Goal: Transaction & Acquisition: Book appointment/travel/reservation

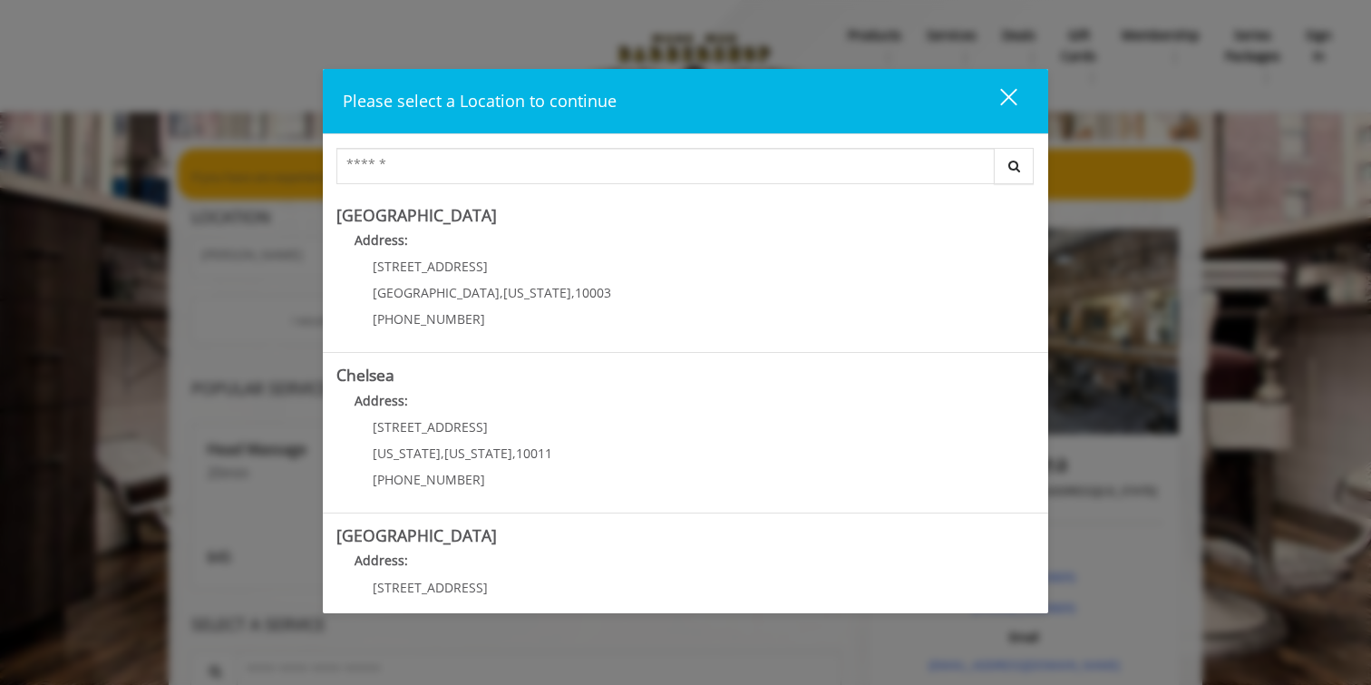
click at [1009, 107] on div "close" at bounding box center [997, 100] width 36 height 27
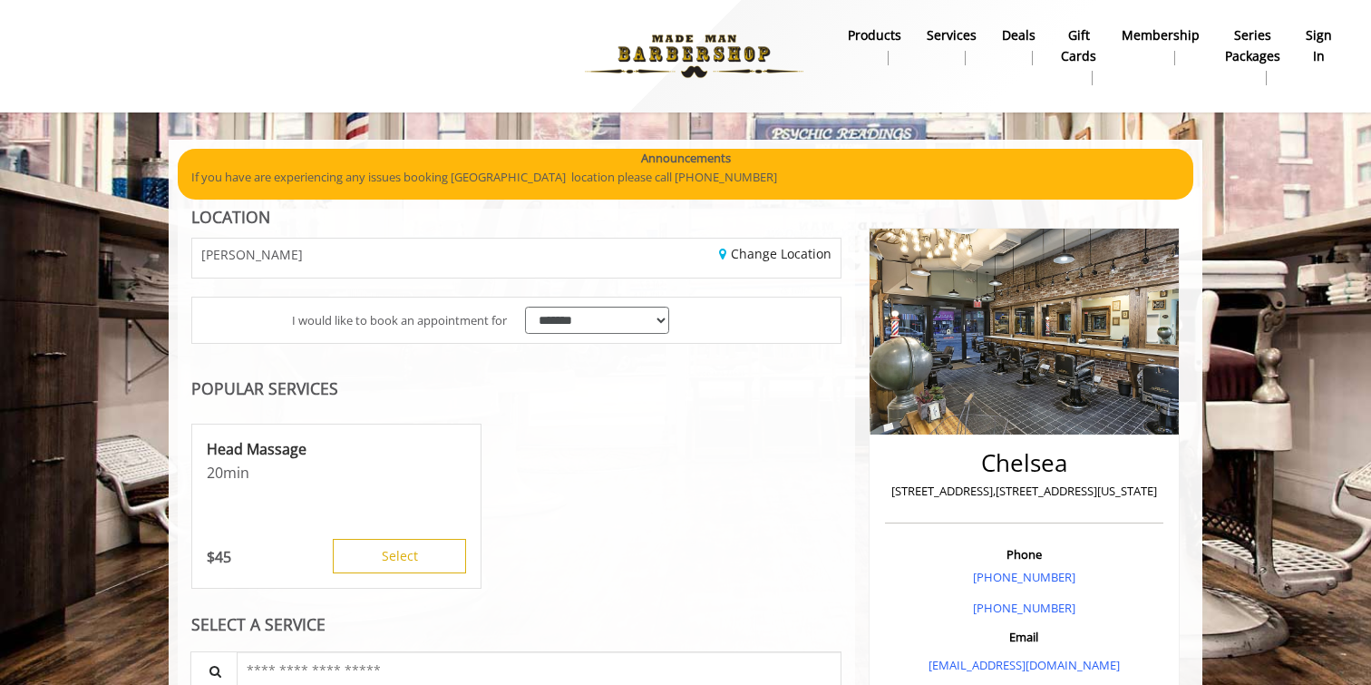
click at [1331, 50] on b "sign in" at bounding box center [1319, 45] width 26 height 41
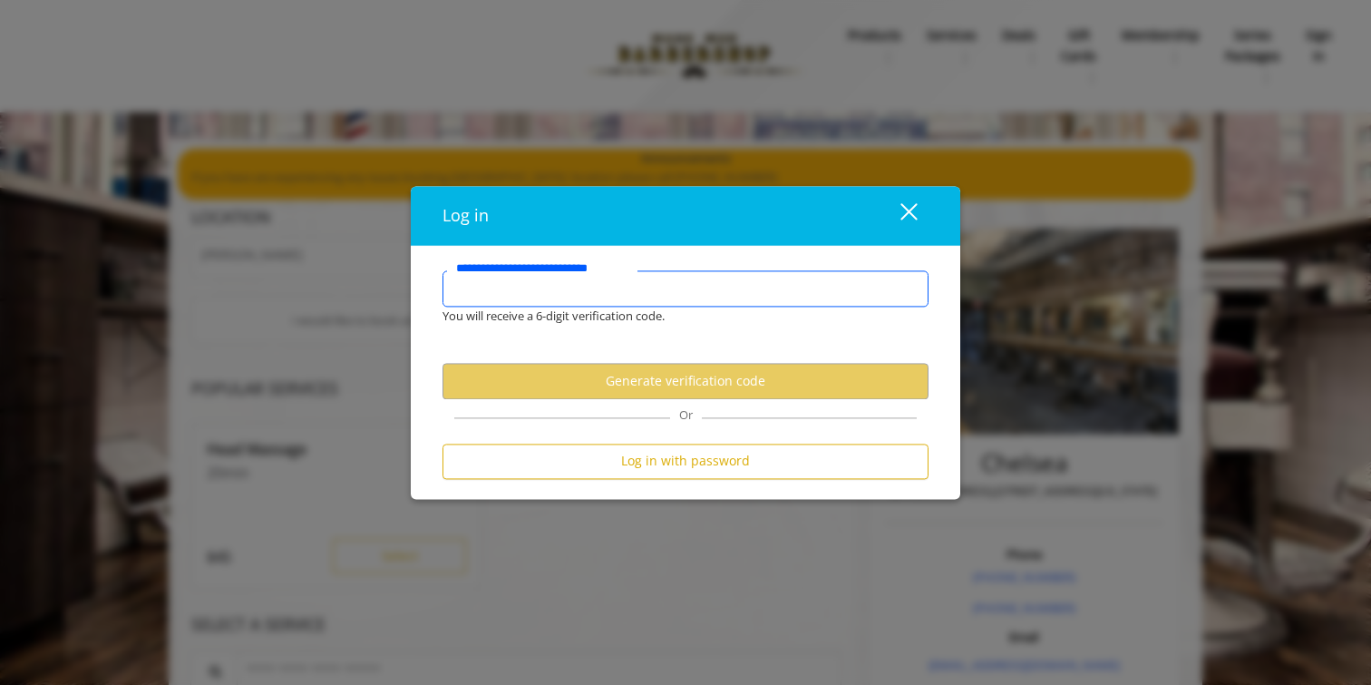
click at [731, 284] on input "**********" at bounding box center [686, 288] width 486 height 36
click at [913, 209] on div "close" at bounding box center [898, 215] width 36 height 27
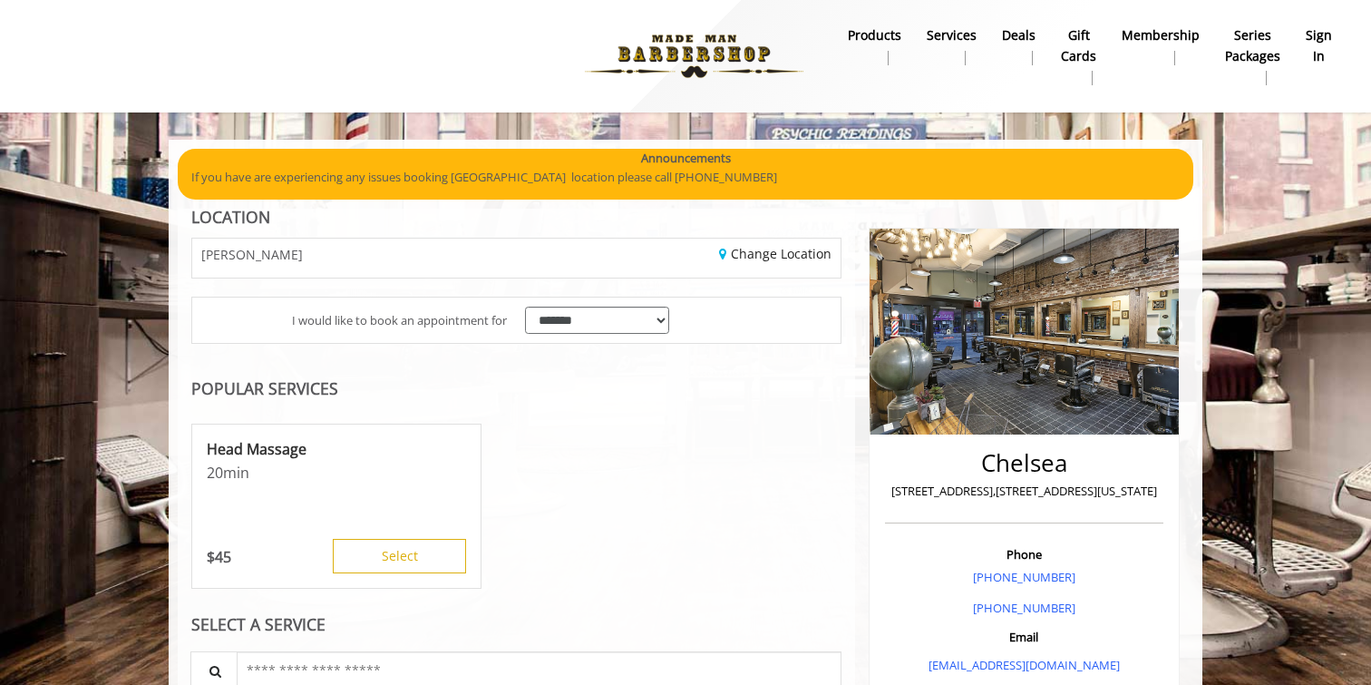
click at [696, 47] on img at bounding box center [694, 56] width 249 height 100
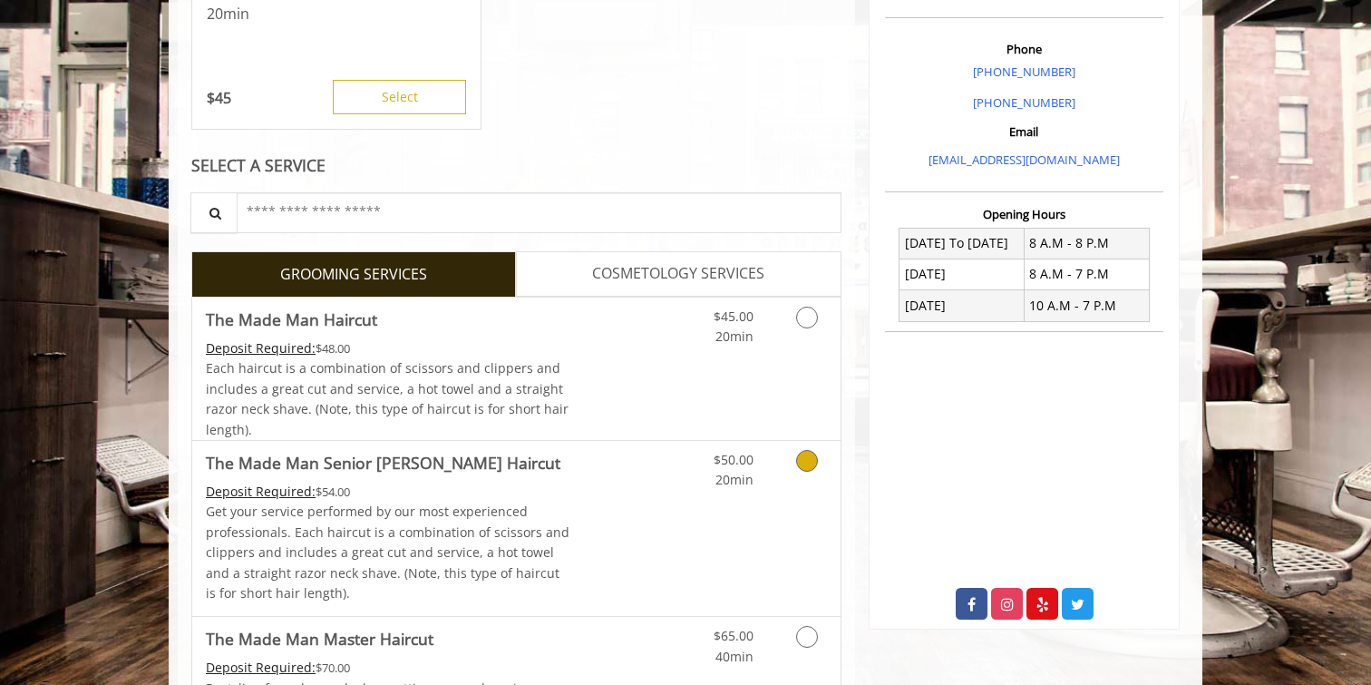
scroll to position [563, 0]
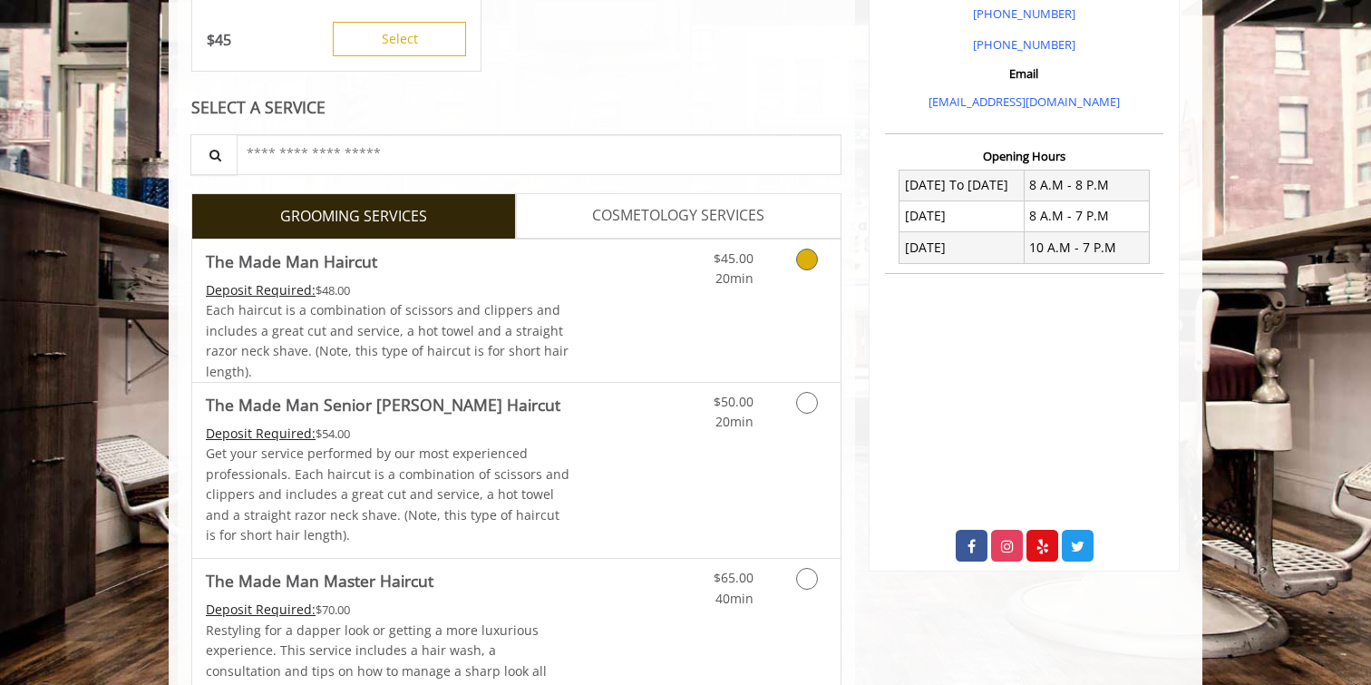
click at [783, 291] on div "$45.00 20min" at bounding box center [759, 310] width 162 height 142
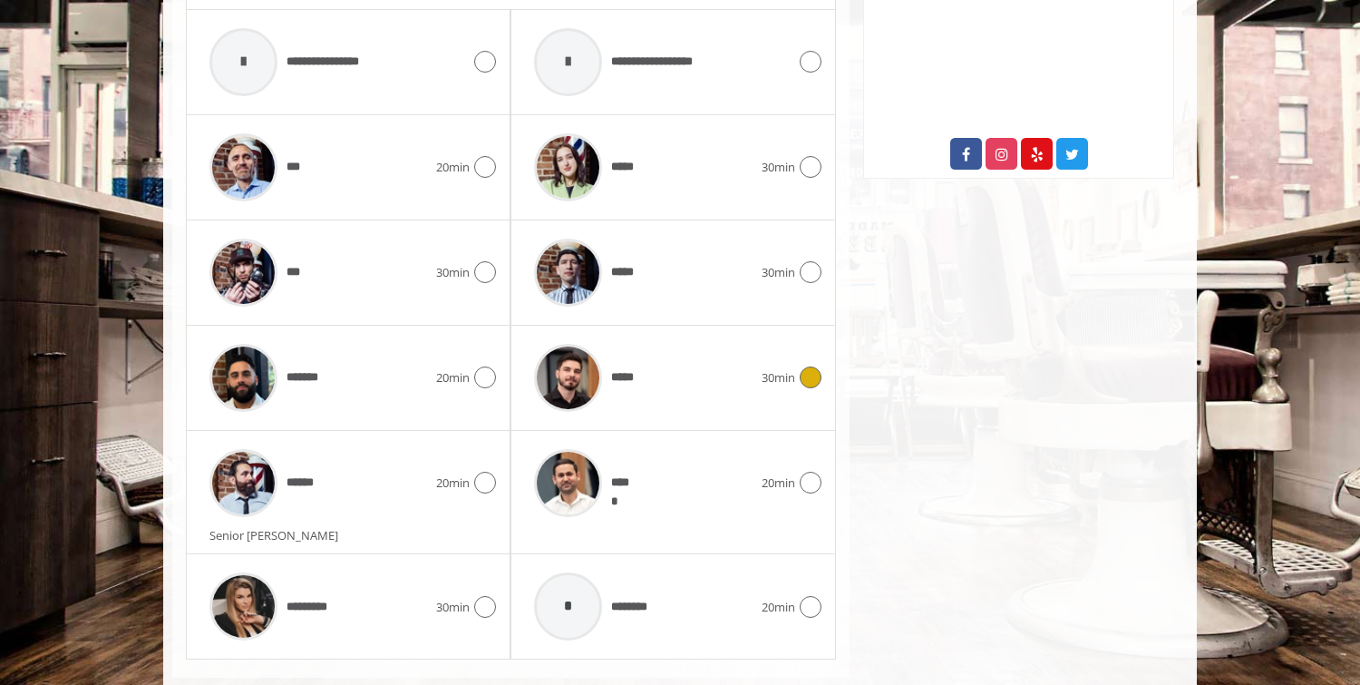
scroll to position [993, 0]
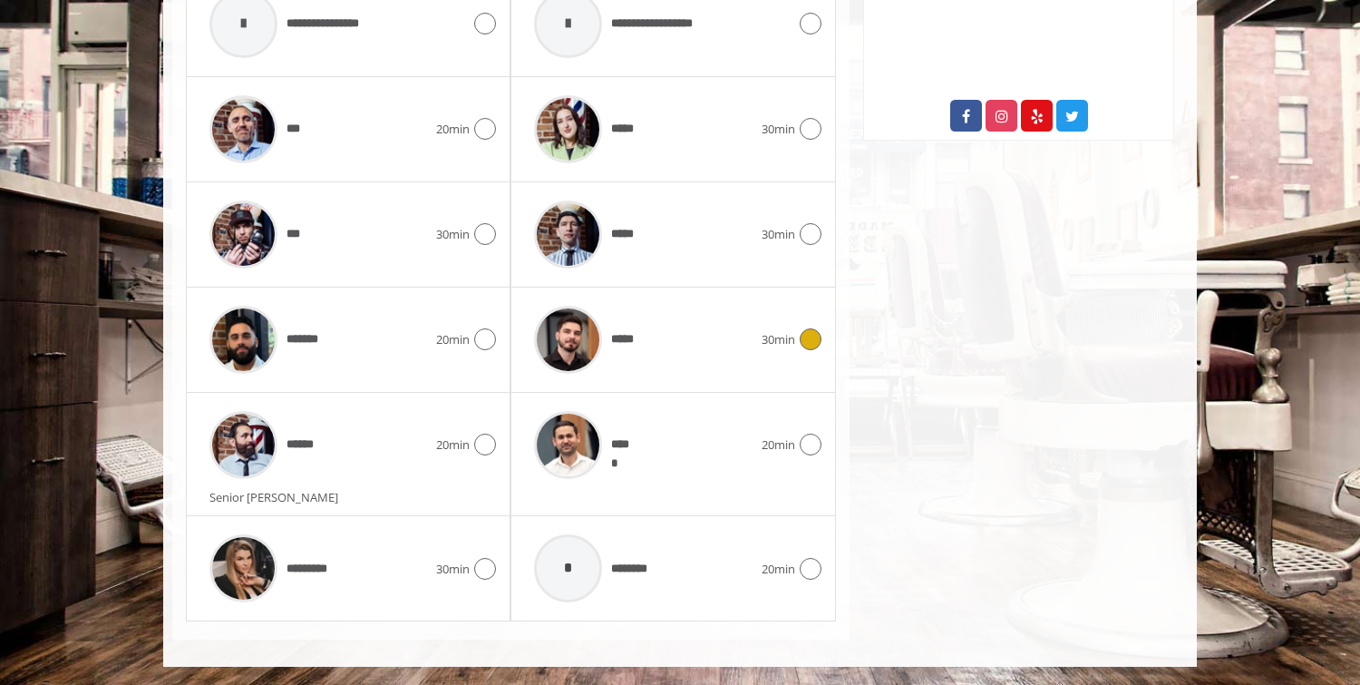
click at [701, 339] on div "*****" at bounding box center [643, 340] width 236 height 86
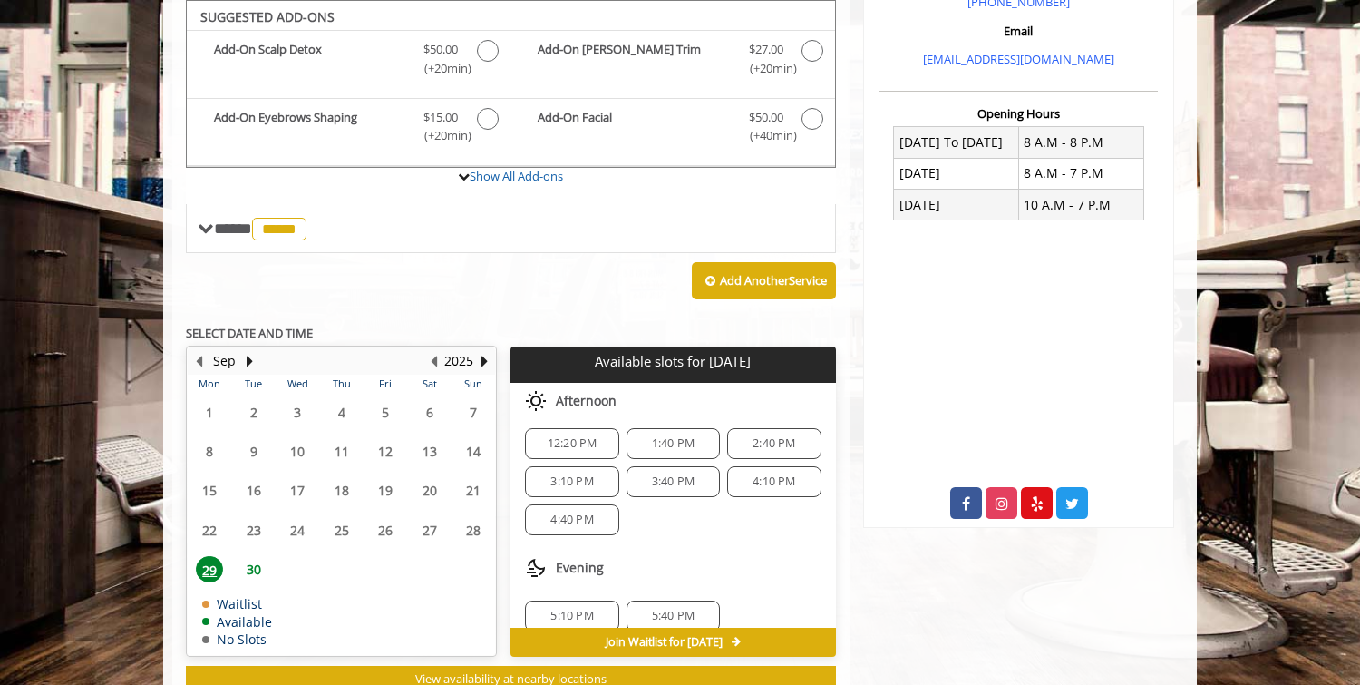
scroll to position [120, 0]
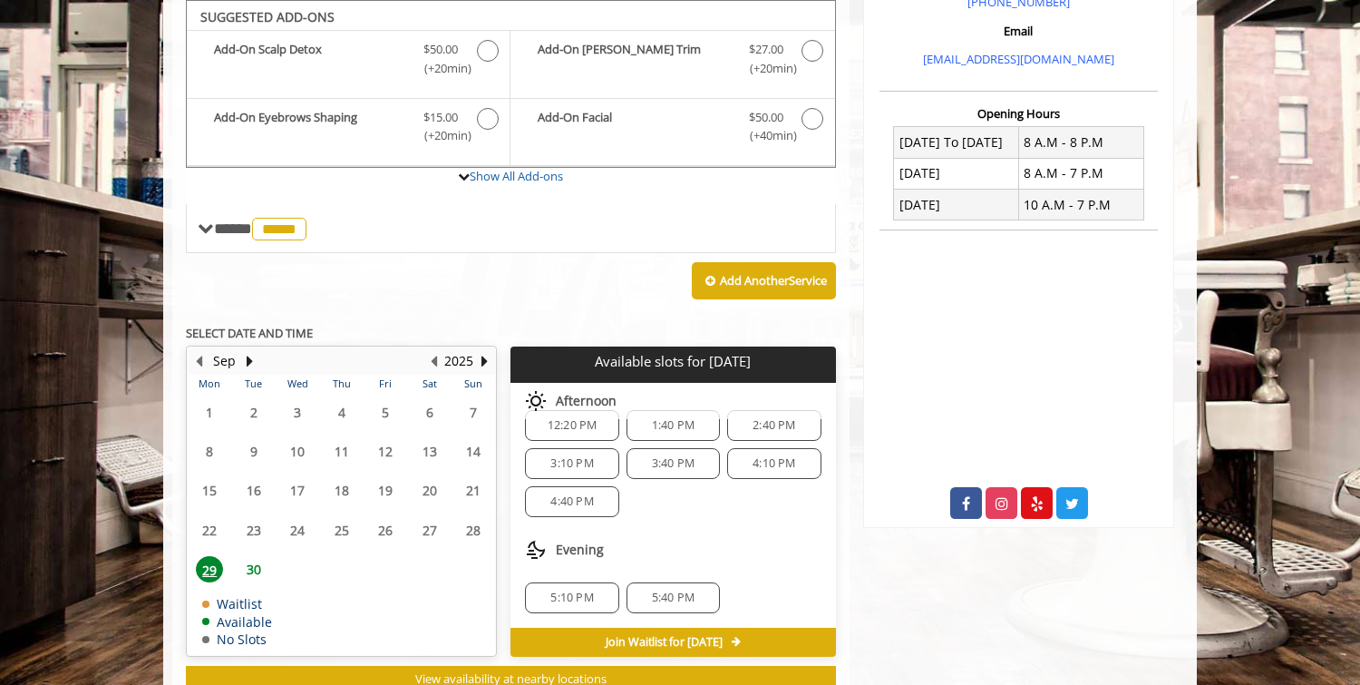
click at [590, 590] on span "5:10 PM" at bounding box center [571, 597] width 43 height 15
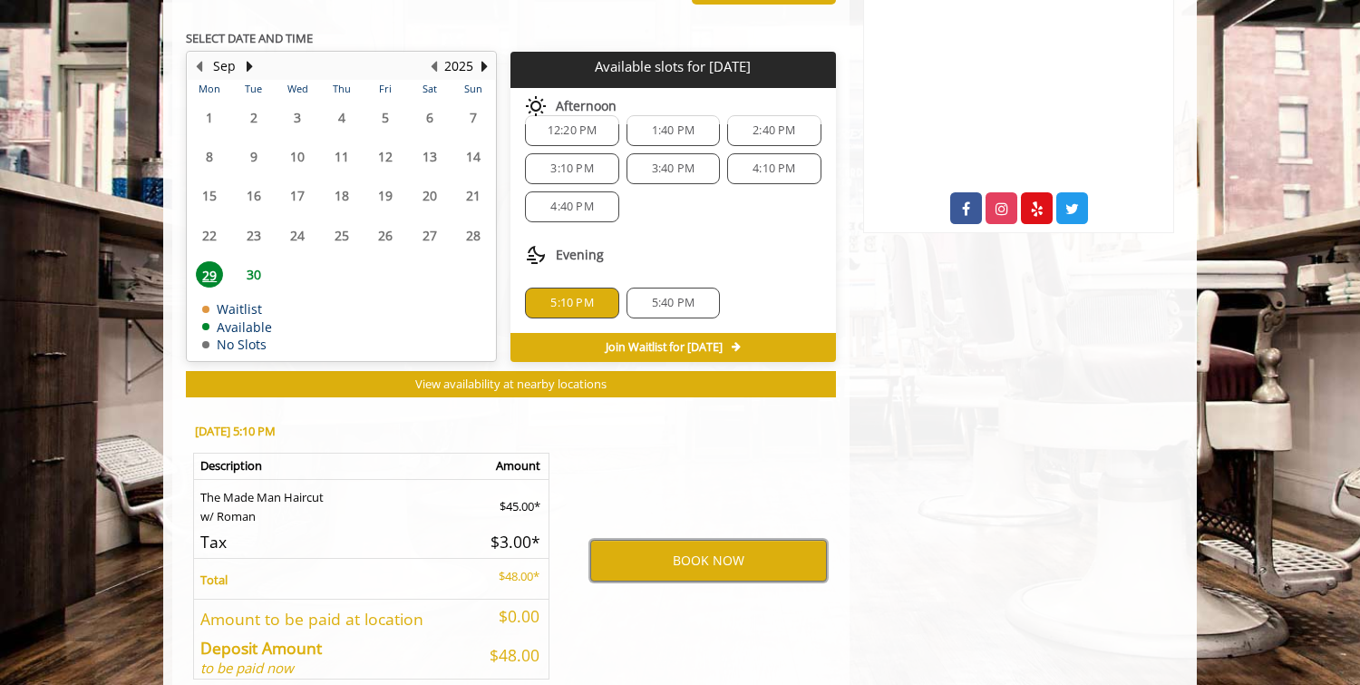
scroll to position [894, 0]
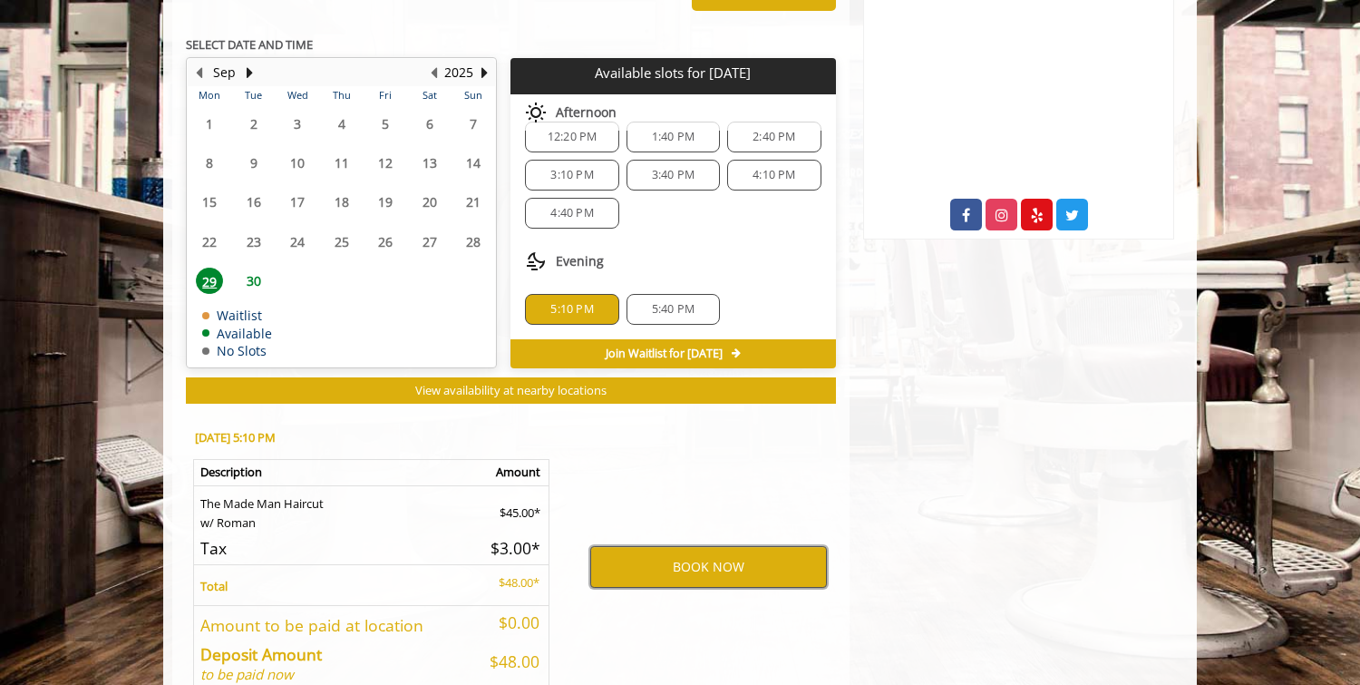
click at [658, 558] on button "BOOK NOW" at bounding box center [708, 567] width 237 height 42
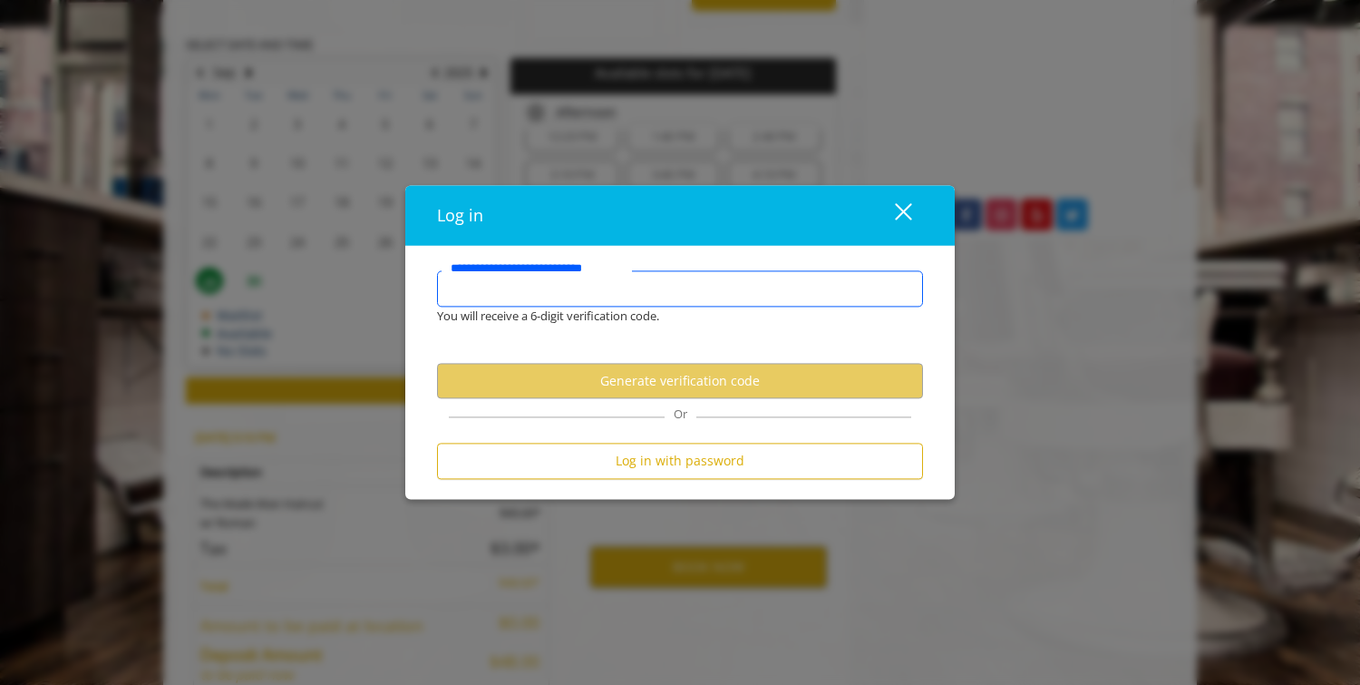
click at [745, 291] on input "**********" at bounding box center [680, 288] width 486 height 36
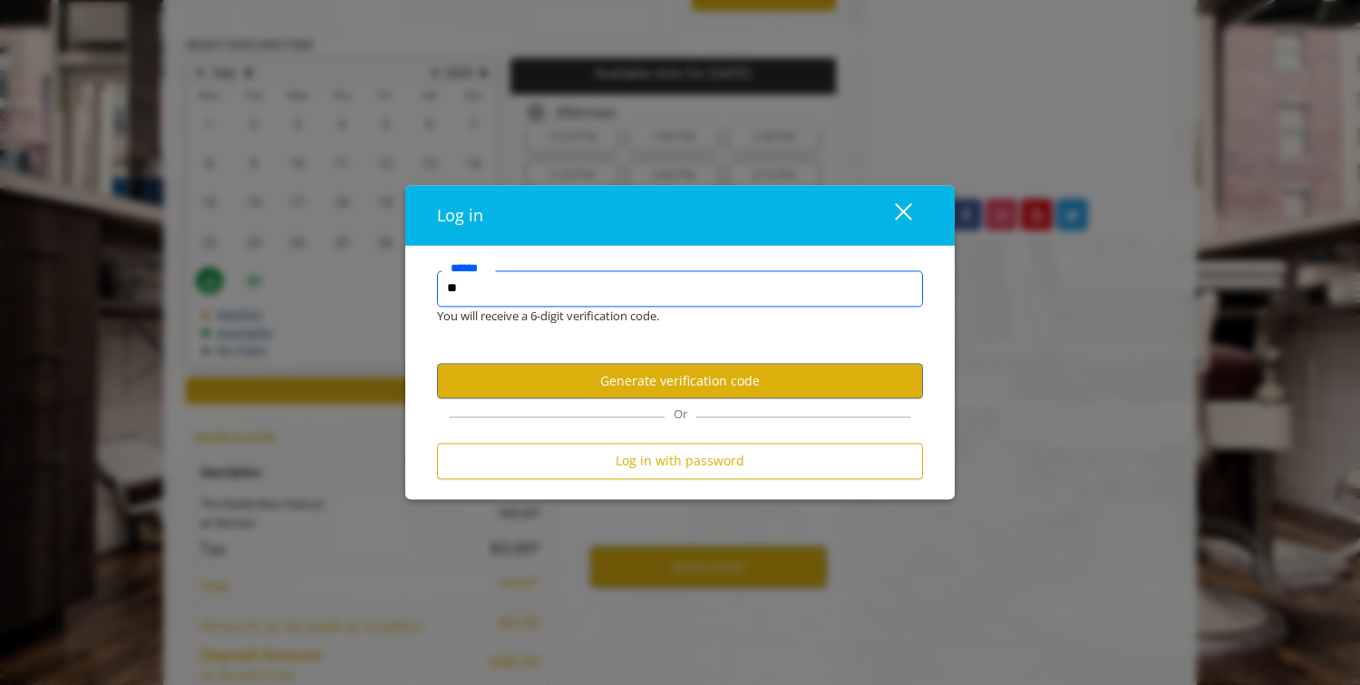
type input "*"
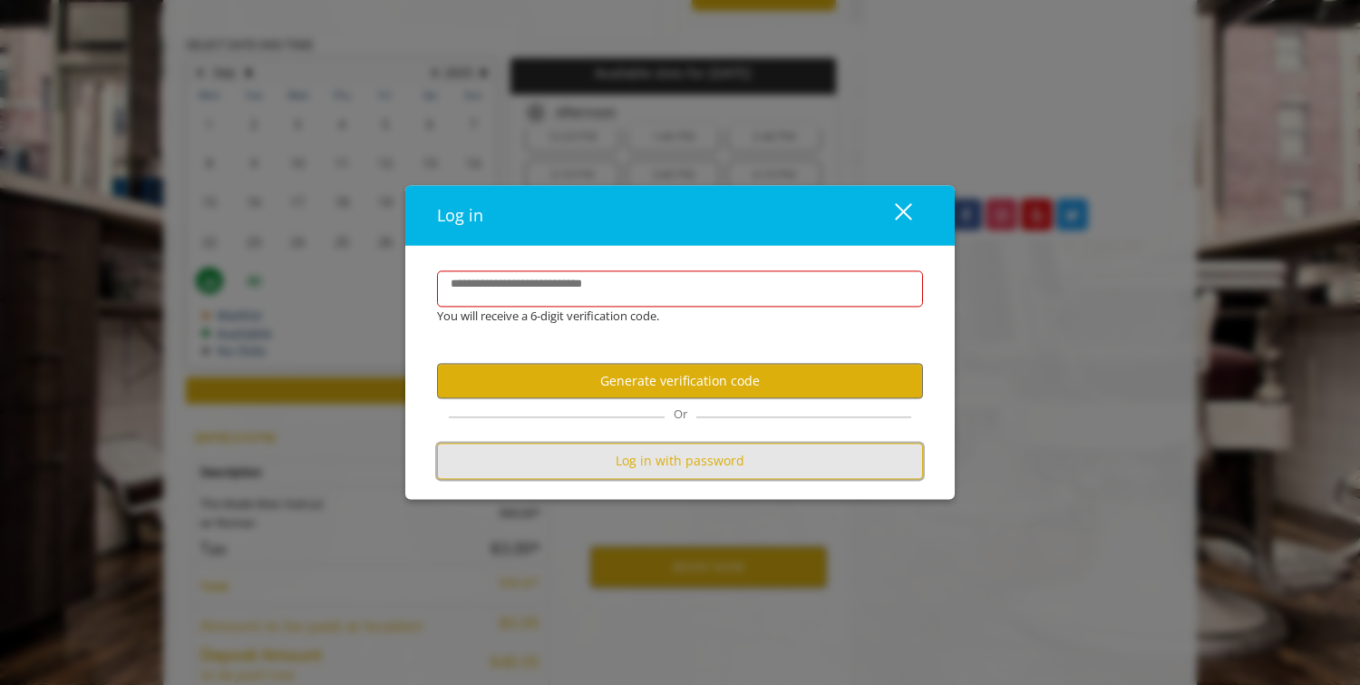
click at [677, 467] on button "Log in with password" at bounding box center [680, 460] width 486 height 35
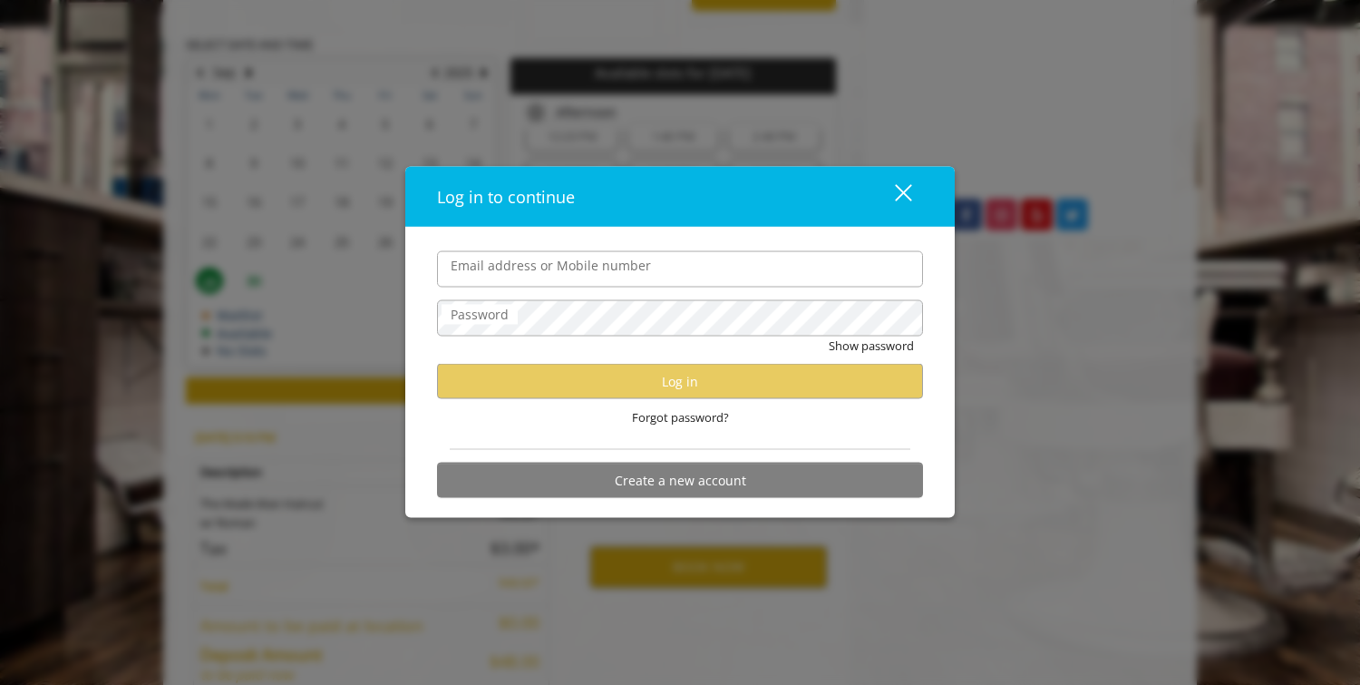
type input "**********"
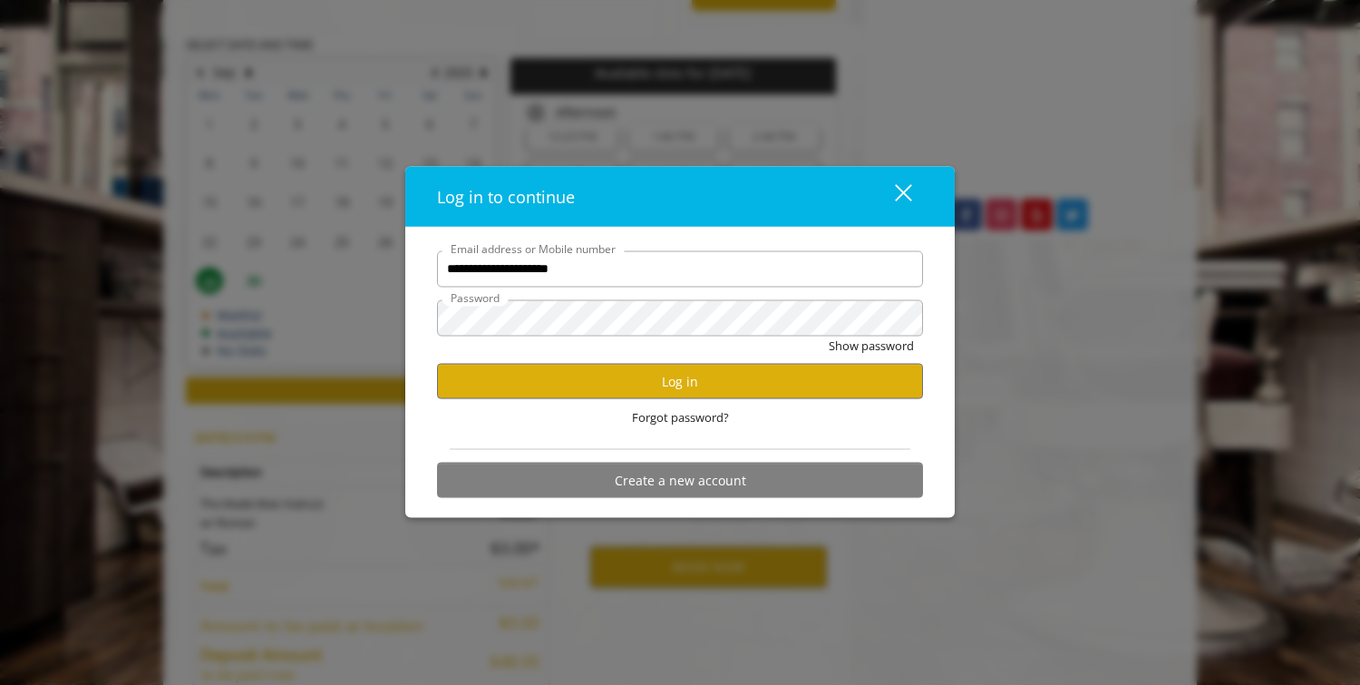
scroll to position [0, 0]
click at [651, 371] on button "Log in" at bounding box center [680, 381] width 486 height 35
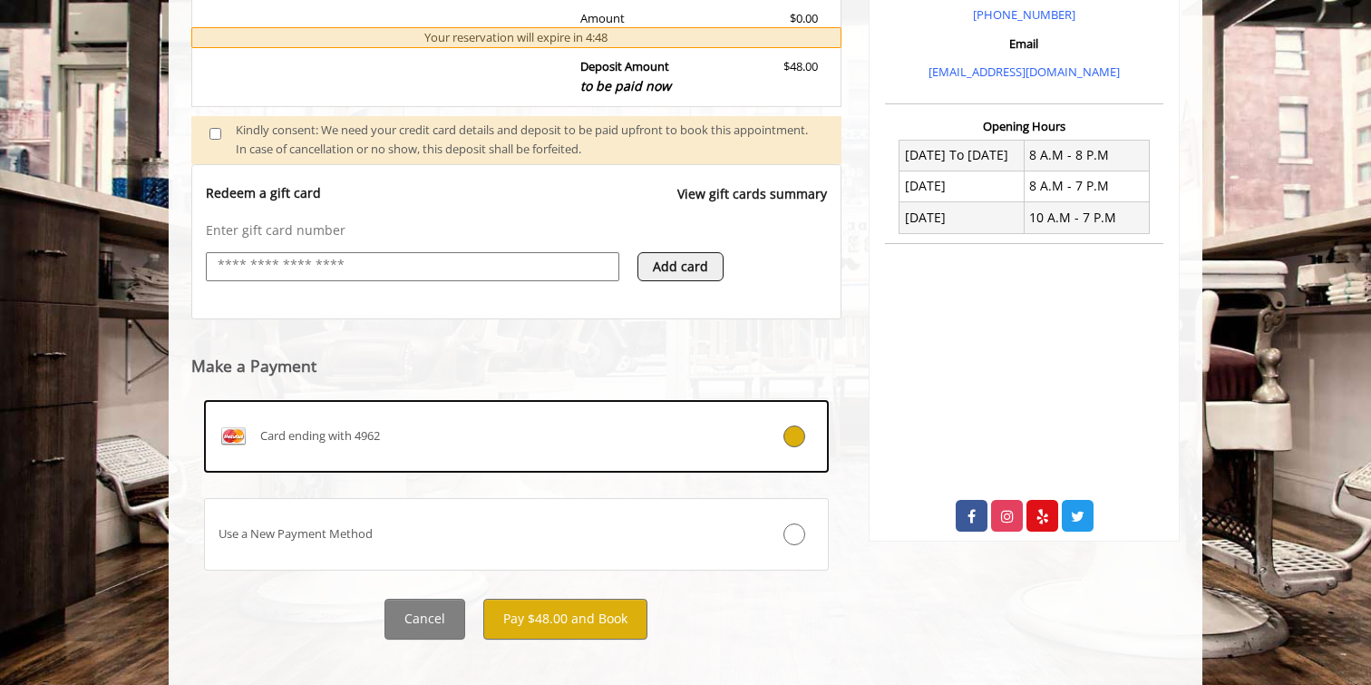
scroll to position [611, 0]
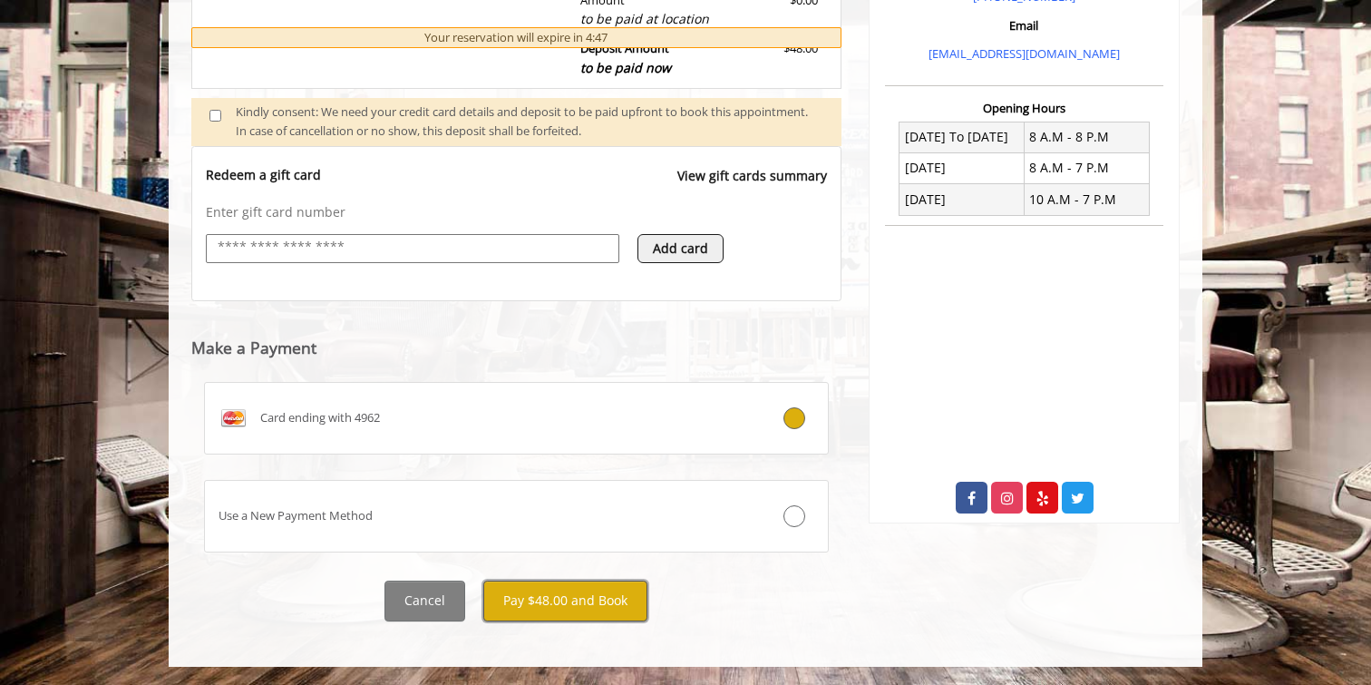
click at [546, 615] on button "Pay $48.00 and Book" at bounding box center [565, 600] width 164 height 41
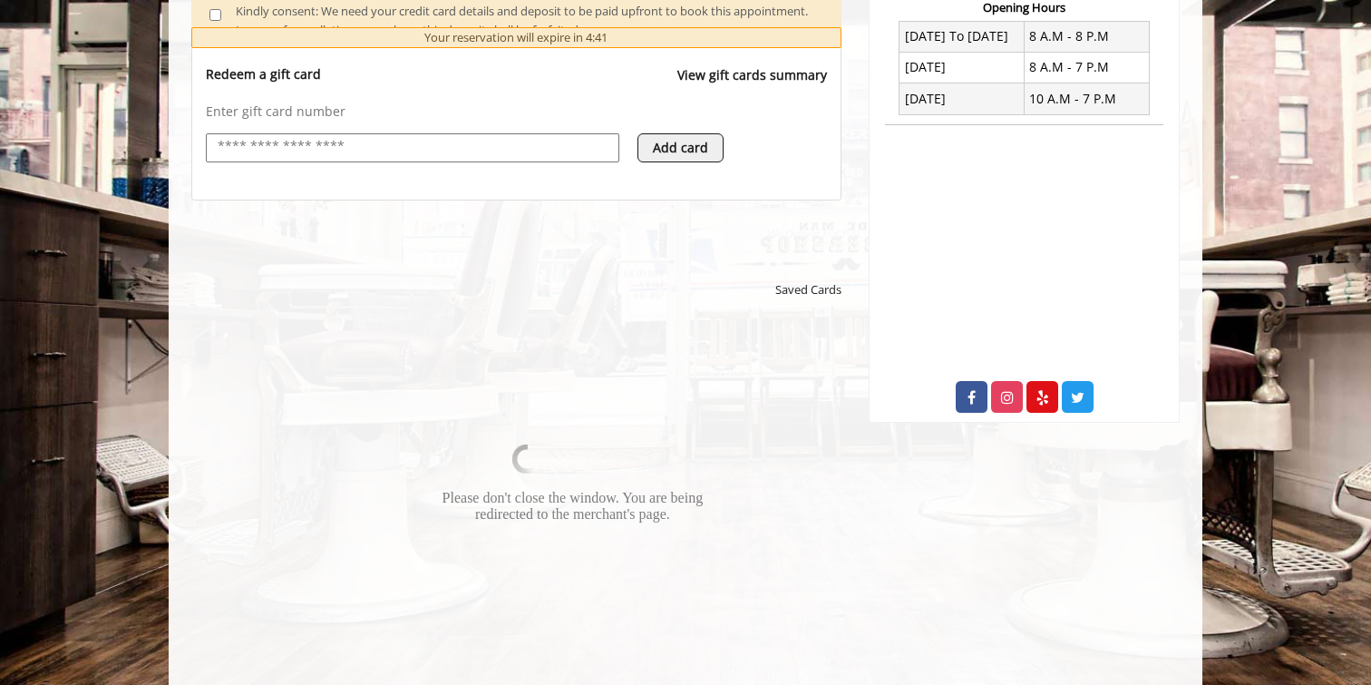
scroll to position [724, 0]
